Goal: Navigation & Orientation: Find specific page/section

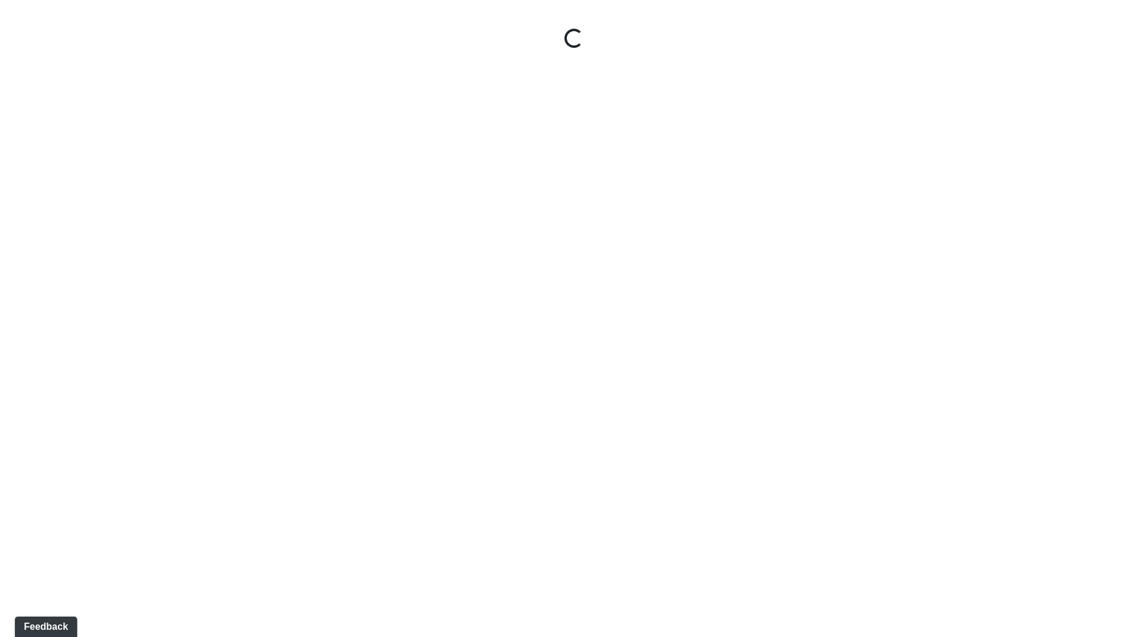
select select "ok5a3DN5DKaykbBBEtg6DG"
select select "wudMmRUKkNcJxyDemVtr2M"
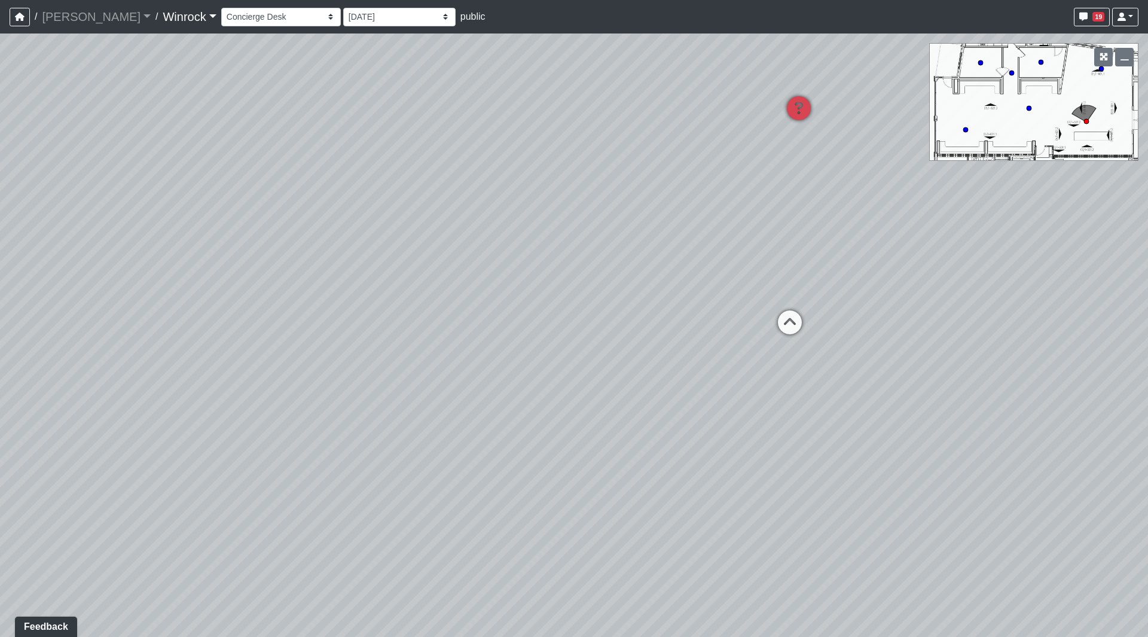
click at [163, 25] on link "Winrock" at bounding box center [189, 17] width 53 height 24
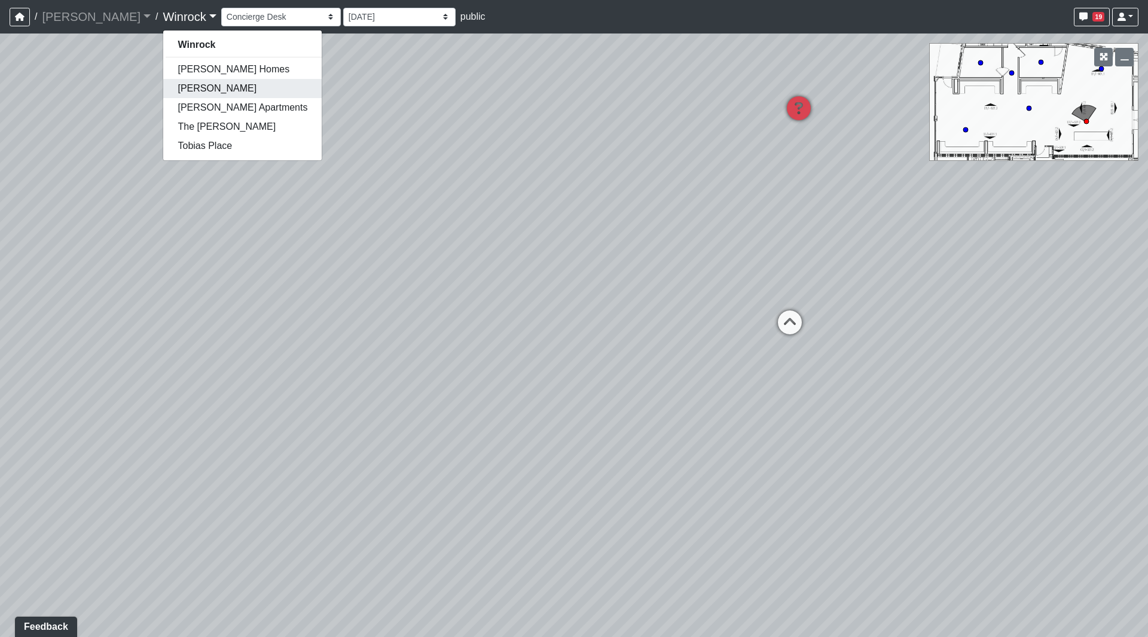
click at [163, 91] on link "[PERSON_NAME]" at bounding box center [242, 88] width 158 height 19
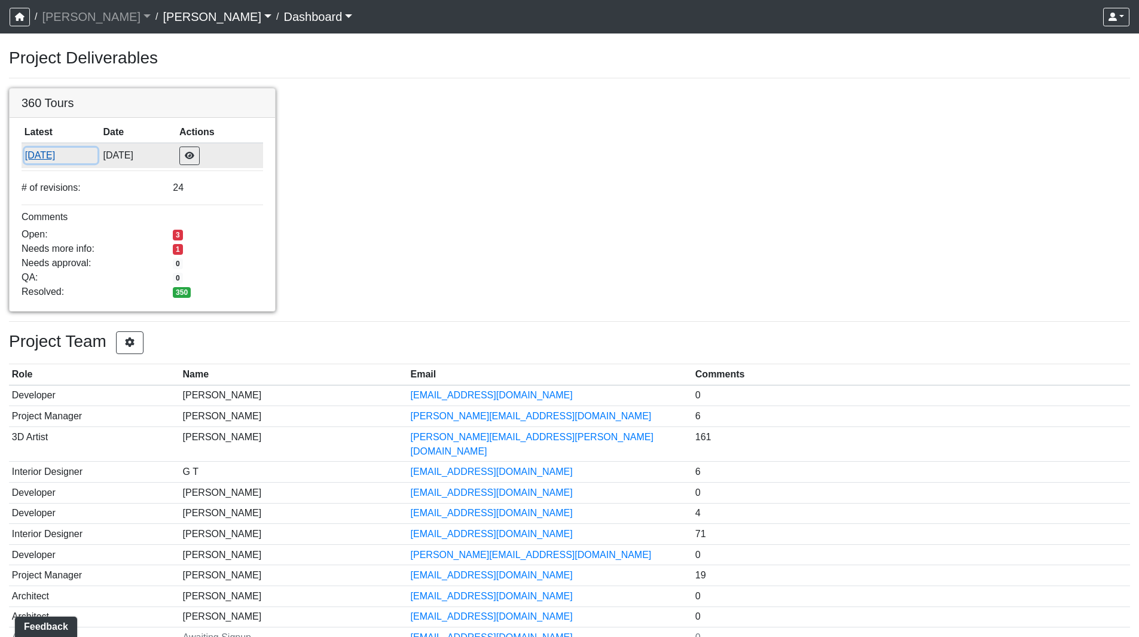
click at [57, 156] on button "7/30/2025" at bounding box center [61, 156] width 73 height 16
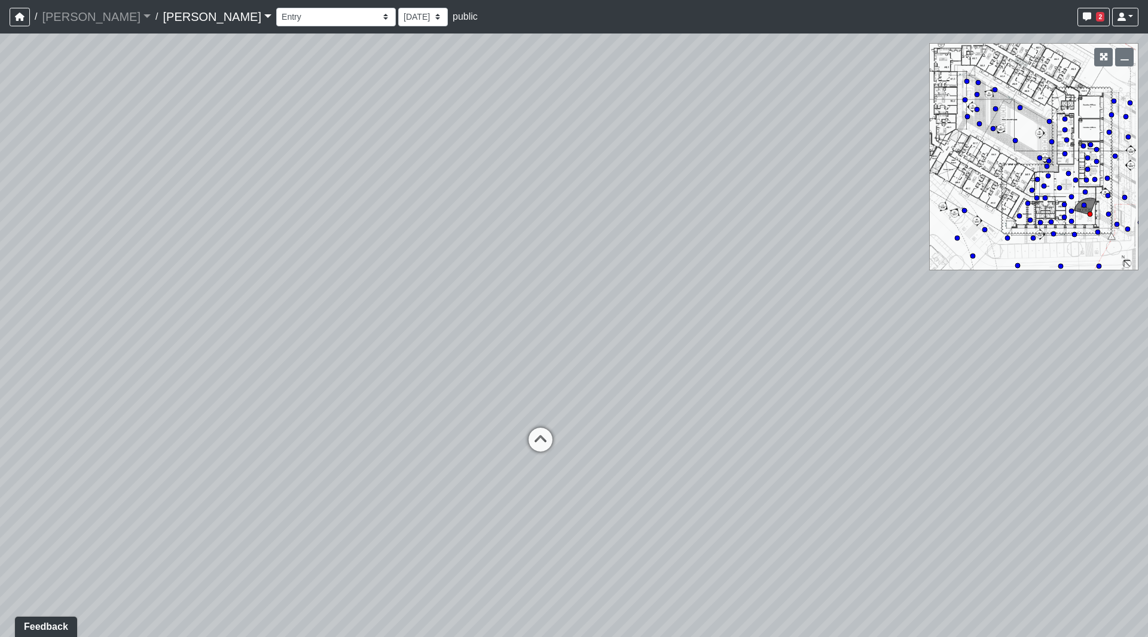
drag, startPoint x: 594, startPoint y: 289, endPoint x: 0, endPoint y: 284, distance: 593.7
click at [0, 284] on div "Loading... Seating Loading... Workroom Entry Loading... Exterior - Leasing Entr…" at bounding box center [574, 334] width 1148 height 603
drag, startPoint x: 413, startPoint y: 285, endPoint x: 906, endPoint y: 340, distance: 496.2
click at [925, 340] on div "Loading... Seating Loading... Workroom Entry Loading... Exterior - Leasing Entr…" at bounding box center [574, 334] width 1148 height 603
drag, startPoint x: 631, startPoint y: 335, endPoint x: 772, endPoint y: 264, distance: 158.5
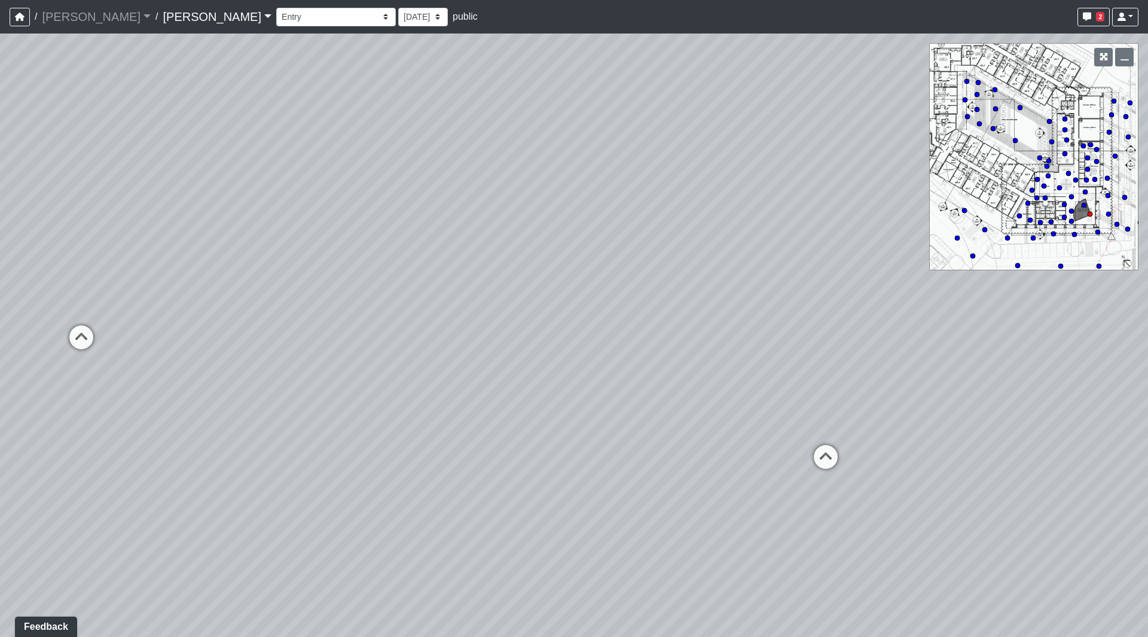
click at [772, 264] on div "Loading... Seating Loading... Workroom Entry Loading... Exterior - Leasing Entr…" at bounding box center [574, 334] width 1148 height 603
drag, startPoint x: 933, startPoint y: 395, endPoint x: 100, endPoint y: 309, distance: 837.8
click at [100, 309] on div "Loading... Seating Loading... Workroom Entry Loading... Exterior - Leasing Entr…" at bounding box center [574, 334] width 1148 height 603
click at [869, 246] on icon at bounding box center [866, 233] width 36 height 36
drag, startPoint x: 808, startPoint y: 279, endPoint x: 208, endPoint y: 271, distance: 600.3
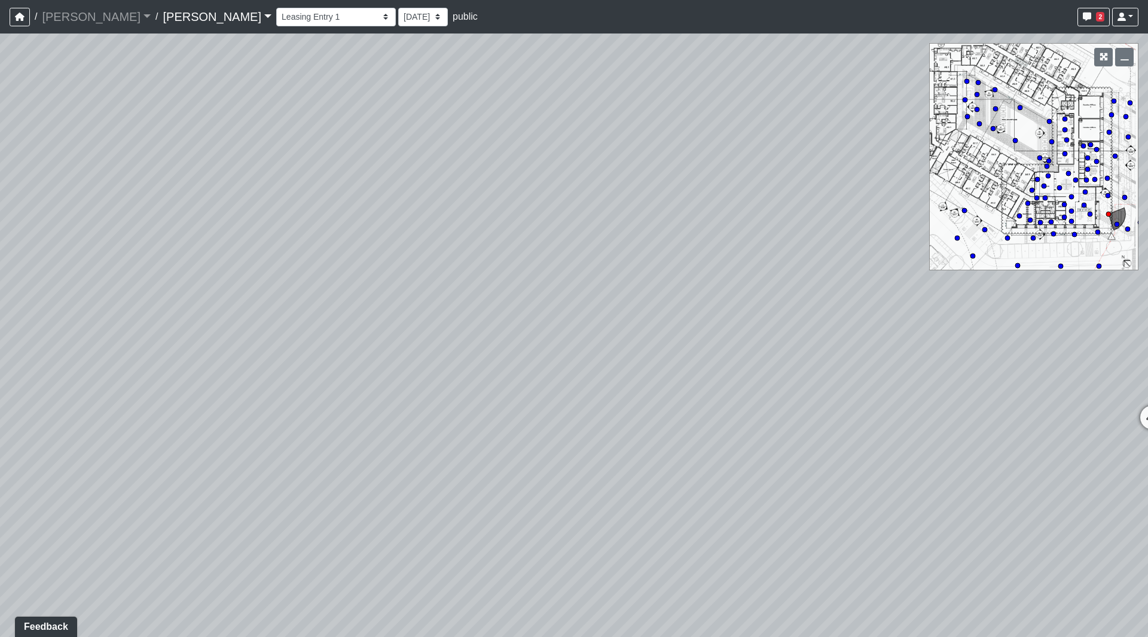
click at [208, 271] on div "Loading... Seating Loading... Workroom Entry Loading... Exterior - Leasing Entr…" at bounding box center [574, 334] width 1148 height 603
drag, startPoint x: 486, startPoint y: 273, endPoint x: 461, endPoint y: 313, distance: 46.8
click at [313, 283] on div "Loading... Seating Loading... Workroom Entry Loading... Exterior - Leasing Entr…" at bounding box center [574, 334] width 1148 height 603
drag, startPoint x: 611, startPoint y: 368, endPoint x: 568, endPoint y: 365, distance: 43.1
click at [536, 366] on div "Loading... Seating Loading... Workroom Entry Loading... Exterior - Leasing Entr…" at bounding box center [574, 334] width 1148 height 603
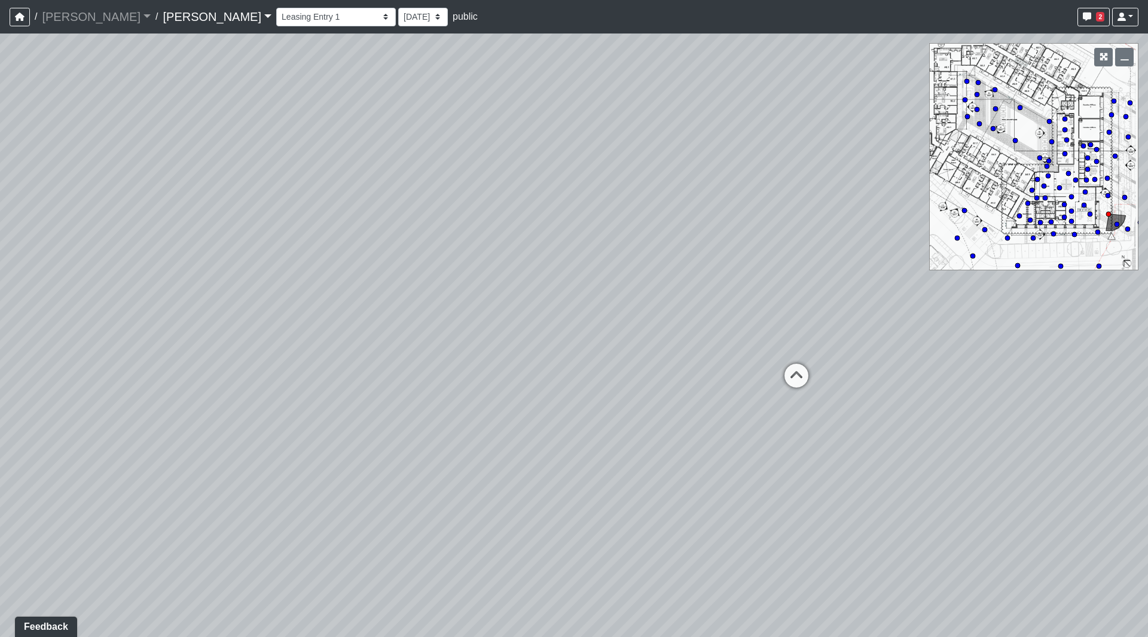
drag, startPoint x: 452, startPoint y: 319, endPoint x: 904, endPoint y: 352, distance: 453.2
click at [883, 348] on div "Loading... Seating Loading... Workroom Entry Loading... Exterior - Leasing Entr…" at bounding box center [574, 334] width 1148 height 603
drag, startPoint x: 809, startPoint y: 344, endPoint x: 191, endPoint y: 262, distance: 622.9
click at [271, 273] on div "Loading... Seating Loading... Workroom Entry Loading... Exterior - Leasing Entr…" at bounding box center [574, 334] width 1148 height 603
drag, startPoint x: 585, startPoint y: 291, endPoint x: 509, endPoint y: 312, distance: 79.5
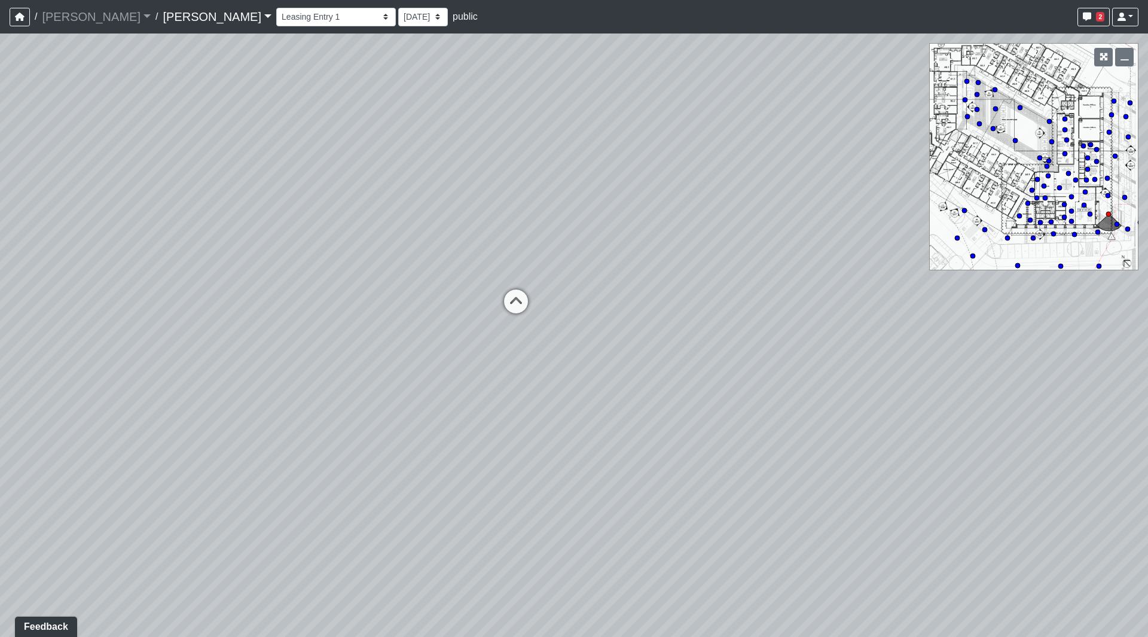
click at [509, 312] on div "Loading... Seating Loading... Workroom Entry Loading... Exterior - Leasing Entr…" at bounding box center [574, 334] width 1148 height 603
click at [456, 327] on icon at bounding box center [468, 325] width 36 height 36
drag, startPoint x: 633, startPoint y: 223, endPoint x: 610, endPoint y: 353, distance: 131.7
click at [610, 353] on div "Loading... Seating Loading... Workroom Entry Loading... Exterior - Leasing Entr…" at bounding box center [574, 334] width 1148 height 603
drag, startPoint x: 425, startPoint y: 343, endPoint x: 638, endPoint y: 337, distance: 213.5
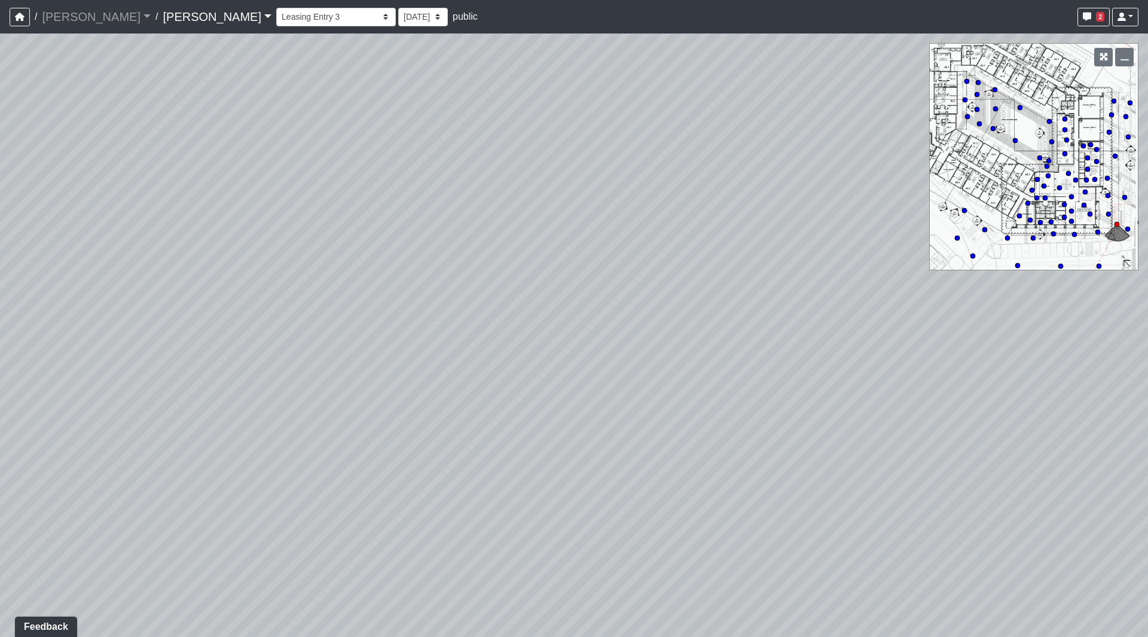
click at [638, 337] on div "Loading... Seating Loading... Workroom Entry Loading... Exterior - Leasing Entr…" at bounding box center [574, 334] width 1148 height 603
drag, startPoint x: 578, startPoint y: 317, endPoint x: 121, endPoint y: 294, distance: 456.7
click at [121, 294] on div "Loading... Seating Loading... Workroom Entry Loading... Exterior - Leasing Entr…" at bounding box center [574, 334] width 1148 height 603
drag, startPoint x: 390, startPoint y: 318, endPoint x: 1, endPoint y: 298, distance: 389.7
click at [0, 298] on div "Loading... Seating Loading... Workroom Entry Loading... Exterior - Leasing Entr…" at bounding box center [574, 334] width 1148 height 603
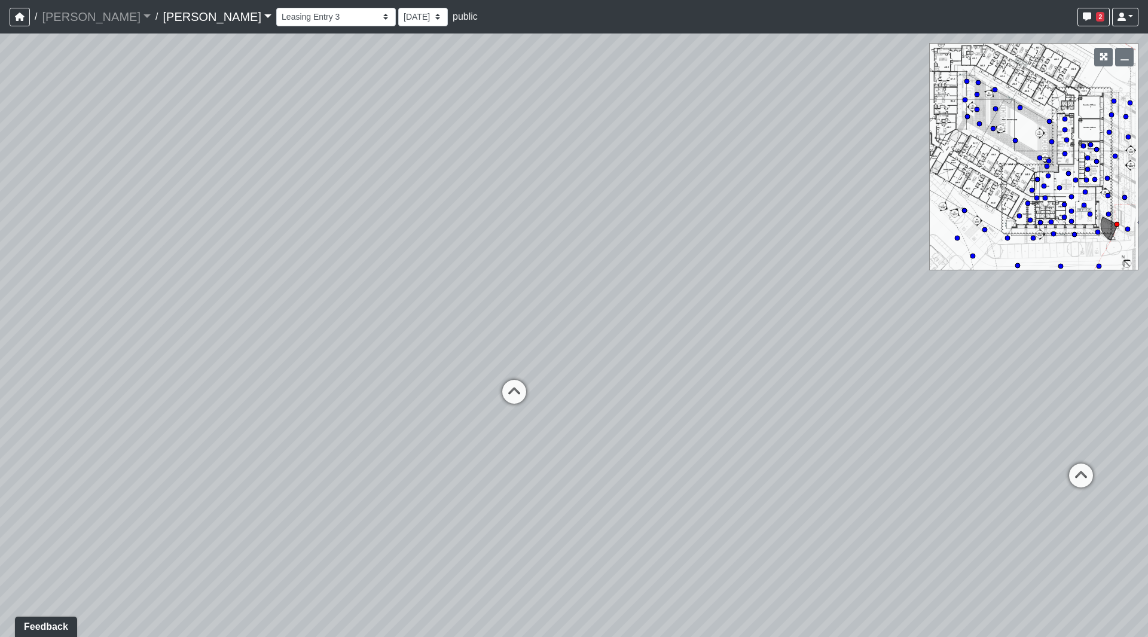
drag, startPoint x: 132, startPoint y: 305, endPoint x: 740, endPoint y: 358, distance: 610.3
click at [744, 355] on div "Loading... Seating Loading... Workroom Entry Loading... Exterior - Leasing Entr…" at bounding box center [574, 334] width 1148 height 603
drag, startPoint x: 169, startPoint y: 381, endPoint x: 346, endPoint y: 258, distance: 216.1
click at [346, 258] on div "Loading... Seating Loading... Workroom Entry Loading... Exterior - Leasing Entr…" at bounding box center [574, 334] width 1148 height 603
click at [402, 413] on icon at bounding box center [416, 419] width 36 height 36
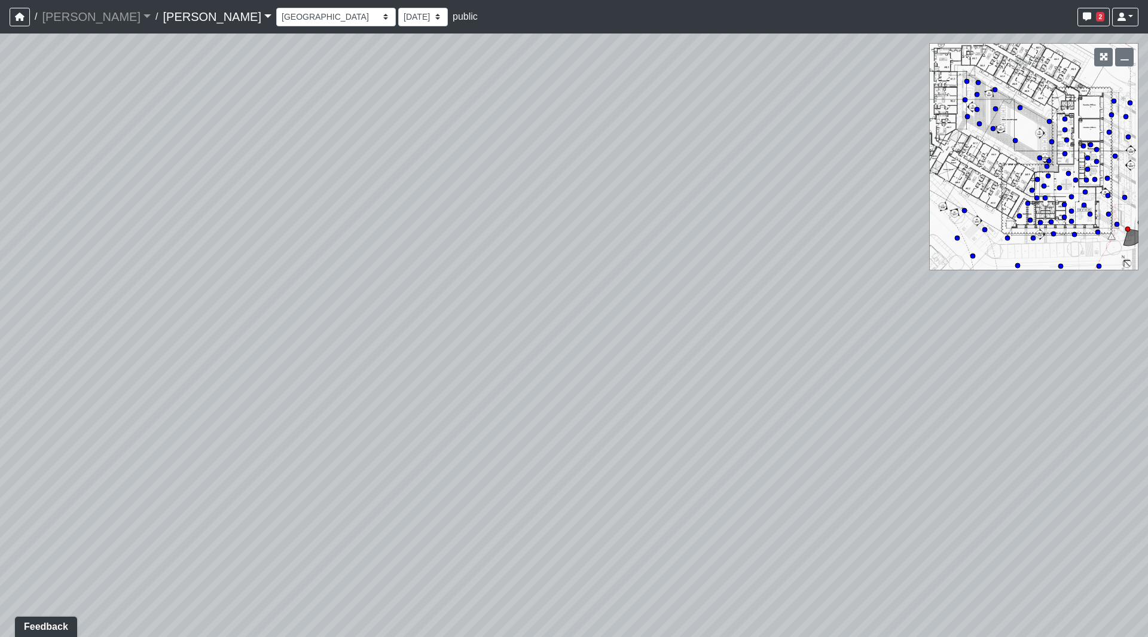
drag, startPoint x: 484, startPoint y: 323, endPoint x: 26, endPoint y: 301, distance: 458.4
click at [26, 301] on div "Loading... Seating Loading... Workroom Entry Loading... Exterior - Leasing Entr…" at bounding box center [574, 334] width 1148 height 603
drag, startPoint x: 518, startPoint y: 310, endPoint x: 104, endPoint y: 295, distance: 413.9
click at [103, 295] on div "Loading... Seating Loading... Workroom Entry Loading... Exterior - Leasing Entr…" at bounding box center [574, 334] width 1148 height 603
drag, startPoint x: 636, startPoint y: 329, endPoint x: 621, endPoint y: 331, distance: 15.6
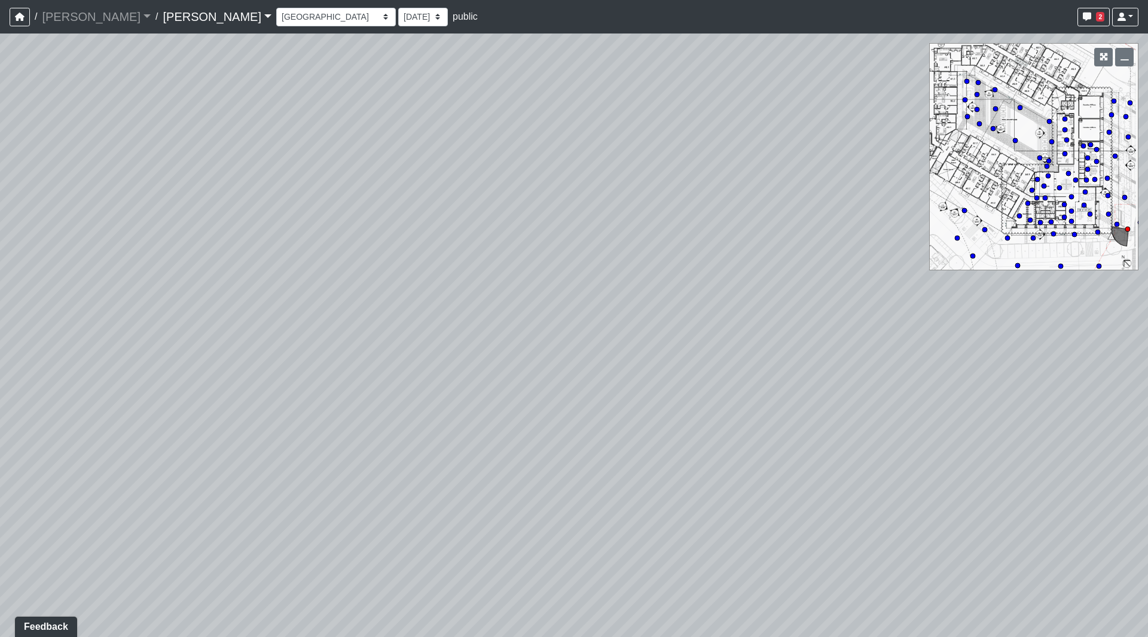
click at [644, 334] on div "Loading... Seating Loading... Workroom Entry Loading... Exterior - Leasing Entr…" at bounding box center [574, 334] width 1148 height 603
drag, startPoint x: 217, startPoint y: 396, endPoint x: 554, endPoint y: 366, distance: 338.6
click at [533, 365] on div "Loading... Seating Loading... Workroom Entry Loading... Exterior - Leasing Entr…" at bounding box center [574, 334] width 1148 height 603
click at [1101, 265] on circle at bounding box center [1098, 266] width 5 height 5
drag, startPoint x: 460, startPoint y: 328, endPoint x: 481, endPoint y: 325, distance: 20.5
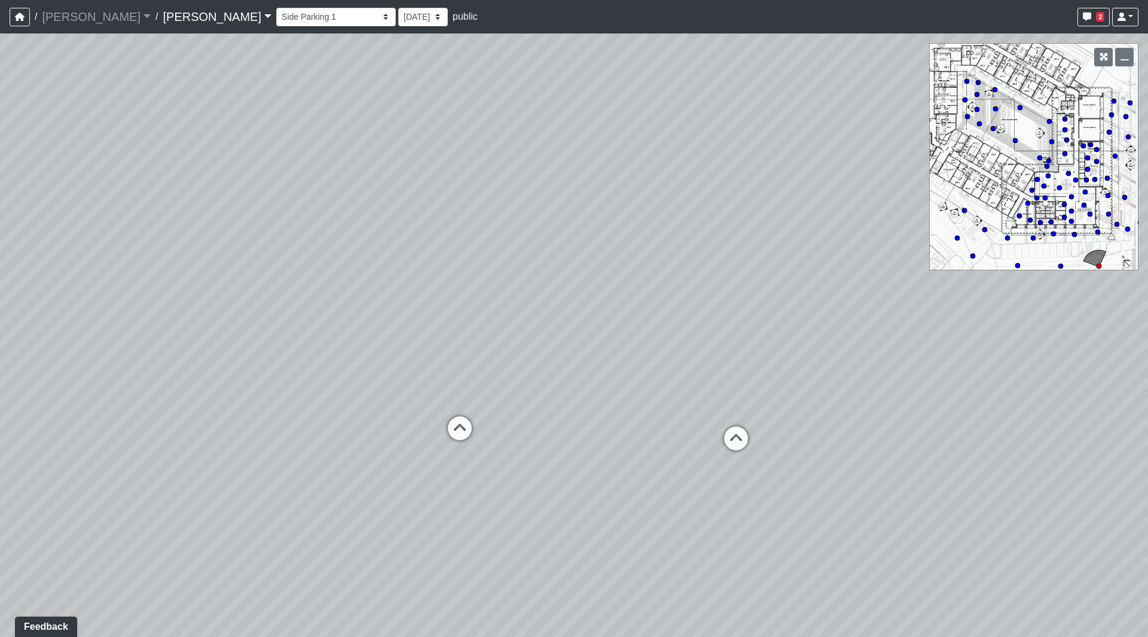
click at [460, 327] on div "Loading... Seating Loading... Workroom Entry Loading... Exterior - Leasing Entr…" at bounding box center [574, 334] width 1148 height 603
drag, startPoint x: 857, startPoint y: 355, endPoint x: 508, endPoint y: 276, distance: 357.9
click at [508, 276] on div "Loading... Seating Loading... Workroom Entry Loading... Exterior - Leasing Entr…" at bounding box center [574, 334] width 1148 height 603
drag, startPoint x: 578, startPoint y: 257, endPoint x: 166, endPoint y: 195, distance: 416.6
click at [166, 195] on div "Loading... Seating Loading... Workroom Entry Loading... Exterior - Leasing Entr…" at bounding box center [574, 334] width 1148 height 603
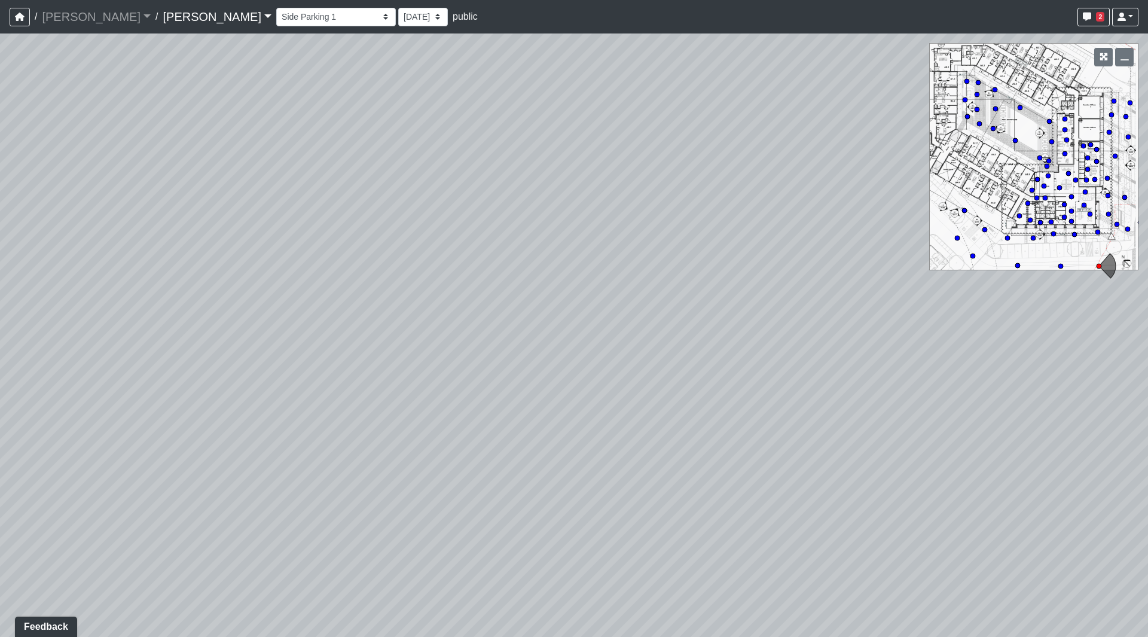
drag, startPoint x: 756, startPoint y: 248, endPoint x: 460, endPoint y: 224, distance: 297.4
click at [460, 224] on div "Loading... Seating Loading... Workroom Entry Loading... Exterior - Leasing Entr…" at bounding box center [574, 334] width 1148 height 603
drag, startPoint x: 726, startPoint y: 247, endPoint x: 841, endPoint y: 237, distance: 115.2
click at [728, 248] on div "Loading... Seating Loading... Workroom Entry Loading... Exterior - Leasing Entr…" at bounding box center [574, 334] width 1148 height 603
click at [1126, 231] on circle at bounding box center [1127, 229] width 5 height 5
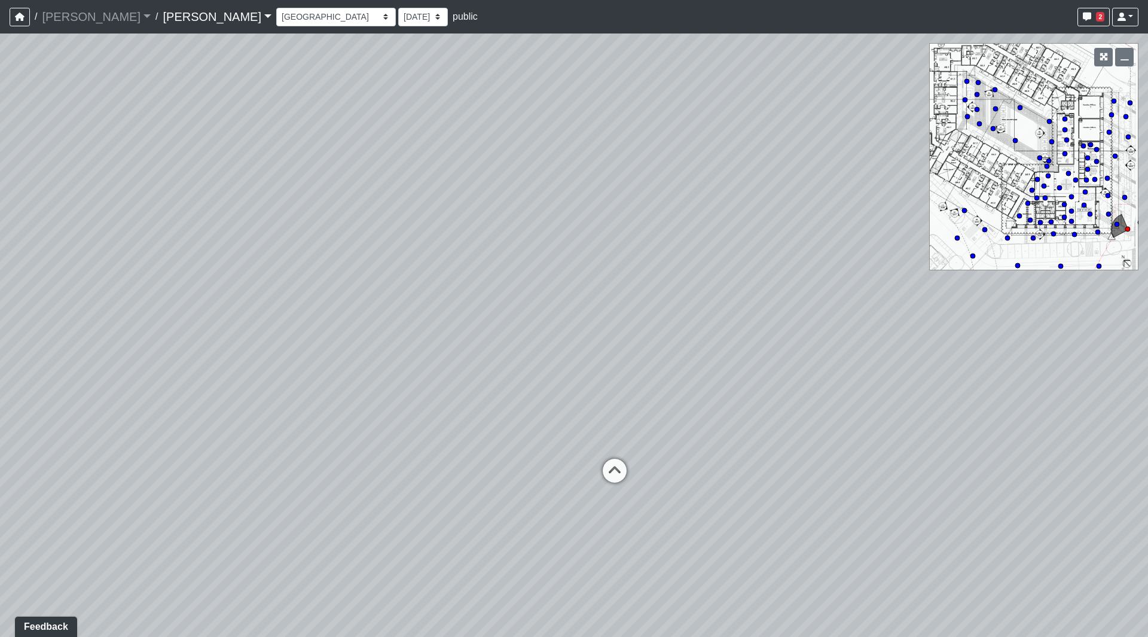
drag, startPoint x: 69, startPoint y: 352, endPoint x: 556, endPoint y: 349, distance: 486.6
click at [552, 352] on div "Loading... Seating Loading... Workroom Entry Loading... Exterior - Leasing Entr…" at bounding box center [574, 334] width 1148 height 603
drag, startPoint x: 106, startPoint y: 371, endPoint x: 182, endPoint y: 326, distance: 87.4
click at [294, 337] on div "Loading... Seating Loading... Workroom Entry Loading... Exterior - Leasing Entr…" at bounding box center [574, 334] width 1148 height 603
drag, startPoint x: 327, startPoint y: 340, endPoint x: 600, endPoint y: 361, distance: 274.1
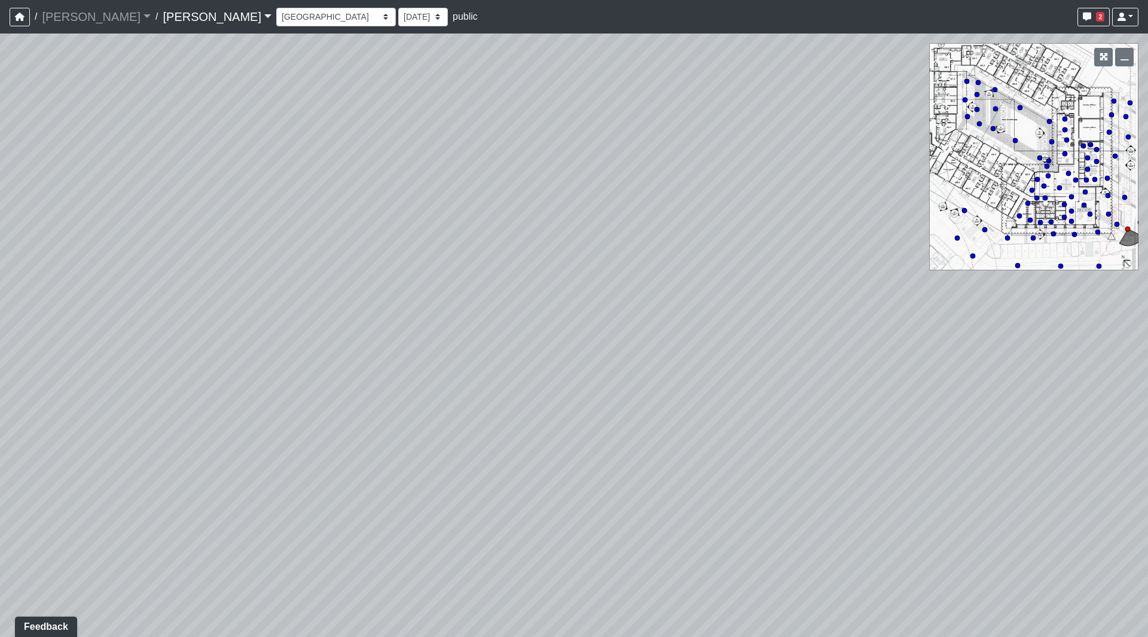
click at [600, 361] on div "Loading... Seating Loading... Workroom Entry Loading... Exterior - Leasing Entr…" at bounding box center [574, 334] width 1148 height 603
drag, startPoint x: 240, startPoint y: 427, endPoint x: 485, endPoint y: 413, distance: 244.9
click at [486, 412] on div "Loading... Seating Loading... Workroom Entry Loading... Exterior - Leasing Entr…" at bounding box center [574, 334] width 1148 height 603
drag, startPoint x: 492, startPoint y: 394, endPoint x: 857, endPoint y: 395, distance: 364.7
click at [840, 392] on div "Loading... Seating Loading... Workroom Entry Loading... Exterior - Leasing Entr…" at bounding box center [574, 334] width 1148 height 603
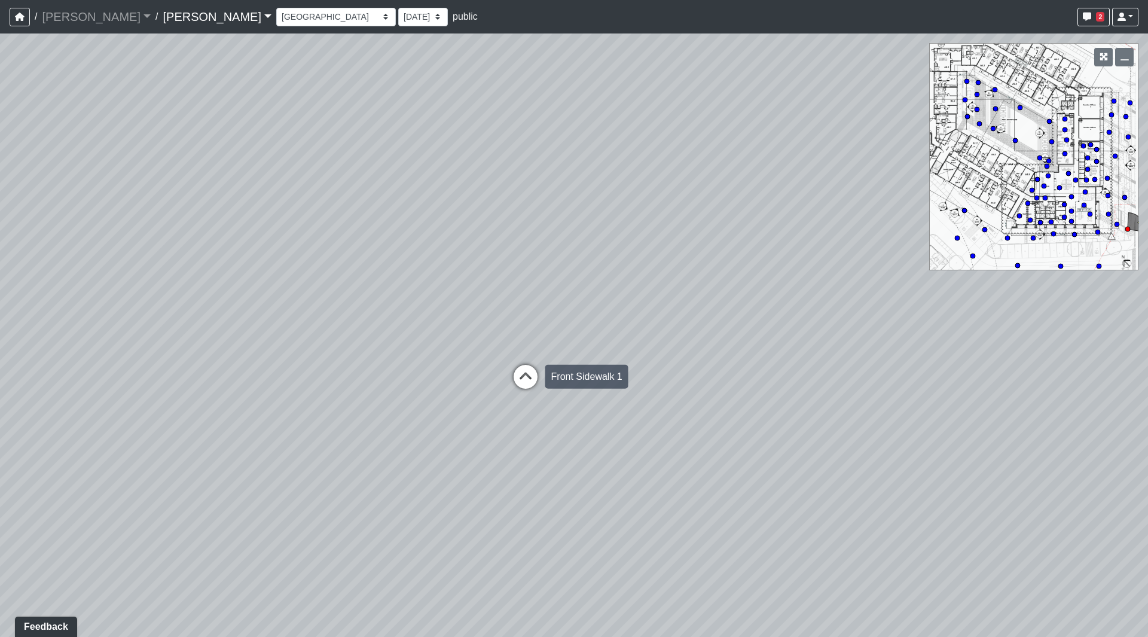
click at [527, 379] on icon at bounding box center [526, 383] width 36 height 36
drag
click at [745, 373] on div "Loading... Seating Loading... Workroom Entry Loading... Exterior - Leasing Entr…" at bounding box center [574, 334] width 1148 height 603
click at [882, 396] on div "Loading... Seating Loading... Workroom Entry Loading... Exterior - Leasing Entr…" at bounding box center [574, 334] width 1148 height 603
click at [142, 365] on div "Loading... Seating Loading... Workroom Entry Loading... Exterior - Leasing Entr…" at bounding box center [574, 334] width 1148 height 603
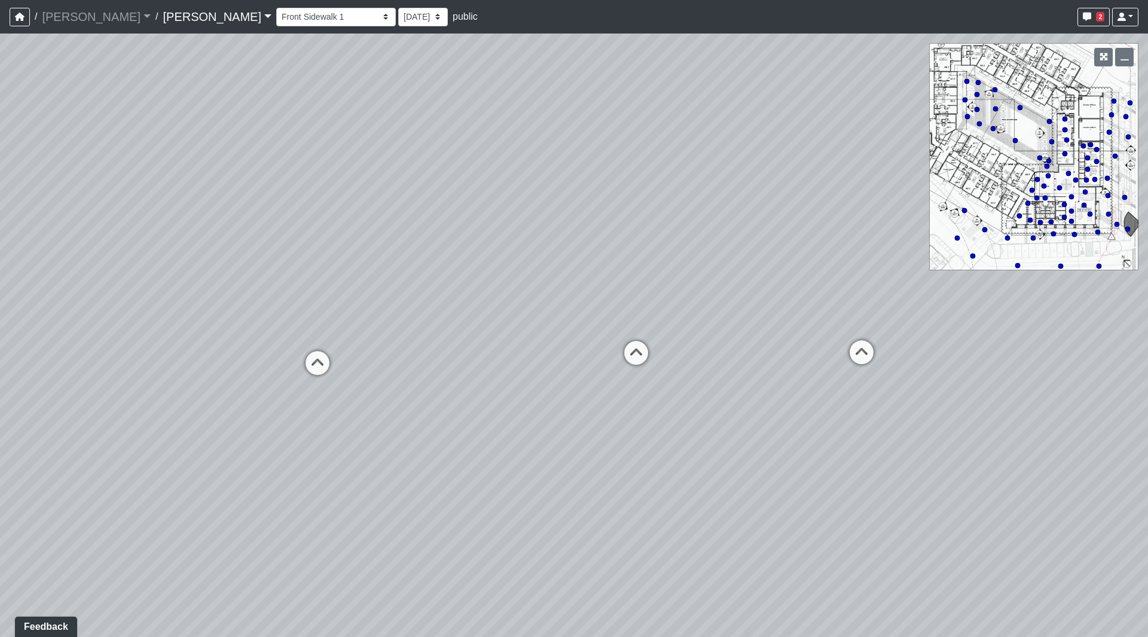
click at [256, 302] on div "Loading... Seating Loading... Workroom Entry Loading... Exterior - Leasing Entr…" at bounding box center [574, 334] width 1148 height 603
click at [540, 392] on div "Loading... Seating Loading... Workroom Entry Loading... Exterior - Leasing Entr…" at bounding box center [574, 334] width 1148 height 603
click at [848, 433] on div "Loading... Seating Loading... Workroom Entry Loading... Exterior - Leasing Entr…" at bounding box center [574, 334] width 1148 height 603
click at [113, 354] on div "Loading... Seating Loading... Workroom Entry Loading... Exterior - Leasing Entr…" at bounding box center [574, 334] width 1148 height 603
click at [1102, 264] on icon at bounding box center [1099, 266] width 6 height 6
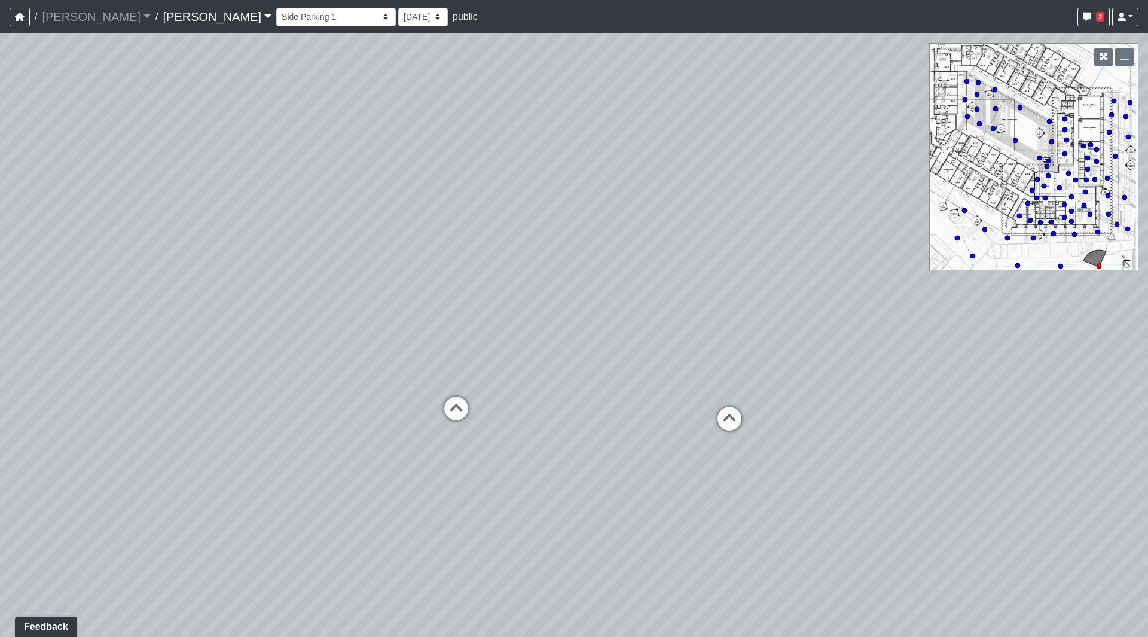
drag, startPoint x: 480, startPoint y: 391, endPoint x: 65, endPoint y: 365, distance: 415.7
click at [53, 365] on div "Loading... Seating Loading... Workroom Entry Loading... Exterior - Leasing Entr…" at bounding box center [574, 334] width 1148 height 603
click at [1117, 225] on circle at bounding box center [1116, 224] width 5 height 5
drag, startPoint x: 480, startPoint y: 362, endPoint x: 893, endPoint y: 335, distance: 413.4
click at [886, 334] on div "Loading... Seating Loading... Workroom Entry Loading... Exterior - Leasing Entr…" at bounding box center [574, 334] width 1148 height 603
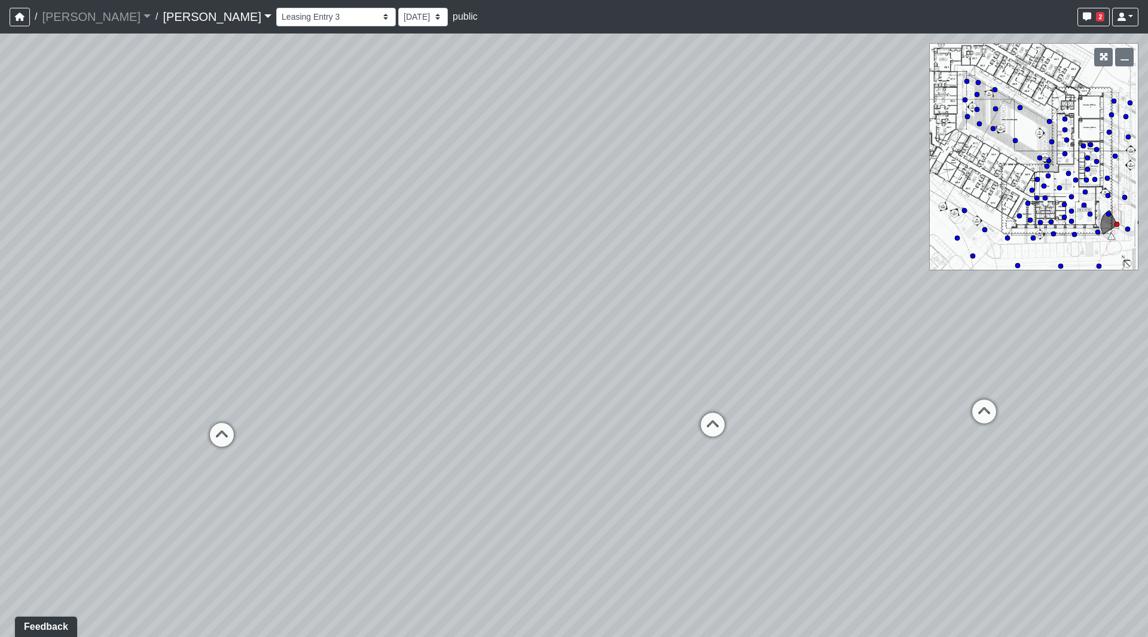
drag, startPoint x: 206, startPoint y: 328, endPoint x: 4, endPoint y: 257, distance: 214.2
click at [0, 257] on div "Loading... Seating Loading... Workroom Entry Loading... Exterior - Leasing Entr…" at bounding box center [574, 334] width 1148 height 603
click at [700, 355] on icon at bounding box center [689, 358] width 36 height 36
drag, startPoint x: 808, startPoint y: 290, endPoint x: 1, endPoint y: 195, distance: 812.1
click at [0, 186] on div "Loading... Seating Loading... Workroom Entry Loading... Exterior - Leasing Entr…" at bounding box center [574, 334] width 1148 height 603
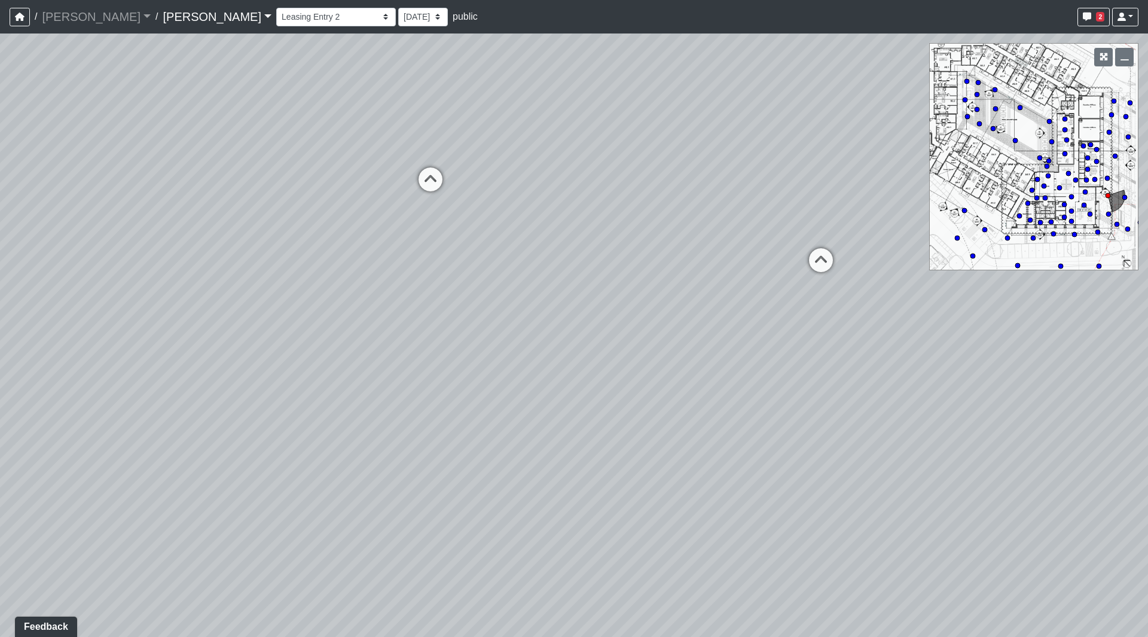
drag, startPoint x: 847, startPoint y: 252, endPoint x: 160, endPoint y: 248, distance: 686.9
click at [0, 240] on div "Loading... Seating Loading... Workroom Entry Loading... Exterior - Leasing Entr…" at bounding box center [574, 334] width 1148 height 603
drag, startPoint x: 205, startPoint y: 280, endPoint x: 115, endPoint y: 285, distance: 90.4
click at [115, 285] on div "Loading... Seating Loading... Workroom Entry Loading... Exterior - Leasing Entr…" at bounding box center [574, 334] width 1148 height 603
drag, startPoint x: 526, startPoint y: 297, endPoint x: 621, endPoint y: 411, distance: 147.7
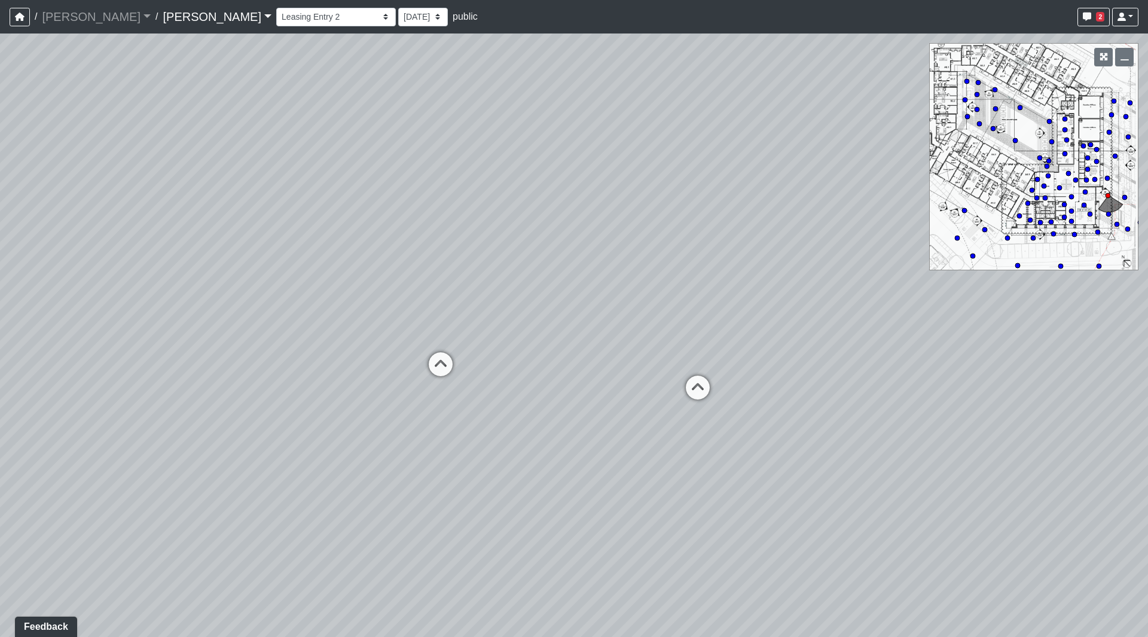
click at [614, 410] on div "Loading... Seating Loading... Workroom Entry Loading... Exterior - Leasing Entr…" at bounding box center [574, 334] width 1148 height 603
drag, startPoint x: 501, startPoint y: 298, endPoint x: 784, endPoint y: 301, distance: 282.8
click at [784, 301] on div "Loading... Seating Loading... Workroom Entry Loading... Exterior - Leasing Entr…" at bounding box center [574, 334] width 1148 height 603
drag, startPoint x: 744, startPoint y: 236, endPoint x: 603, endPoint y: 235, distance: 141.1
click at [603, 235] on div "Loading... Seating Loading... Workroom Entry Loading... Exterior - Leasing Entr…" at bounding box center [574, 334] width 1148 height 603
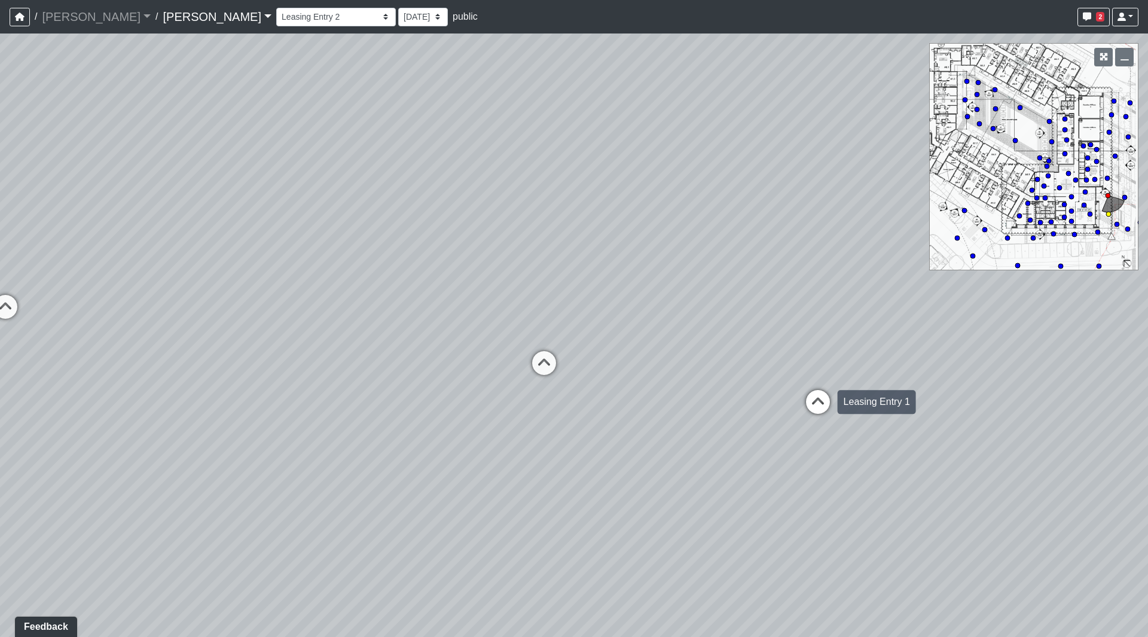
click at [803, 403] on icon at bounding box center [818, 408] width 36 height 36
select select "vX5TKZHNu9PpzBbtX9uLEP"
drag, startPoint x: 528, startPoint y: 346, endPoint x: 650, endPoint y: 358, distance: 122.6
click at [649, 358] on div "Loading... Seating Loading... Workroom Entry Loading... Exterior - Leasing Entr…" at bounding box center [574, 334] width 1148 height 603
